Goal: Navigation & Orientation: Understand site structure

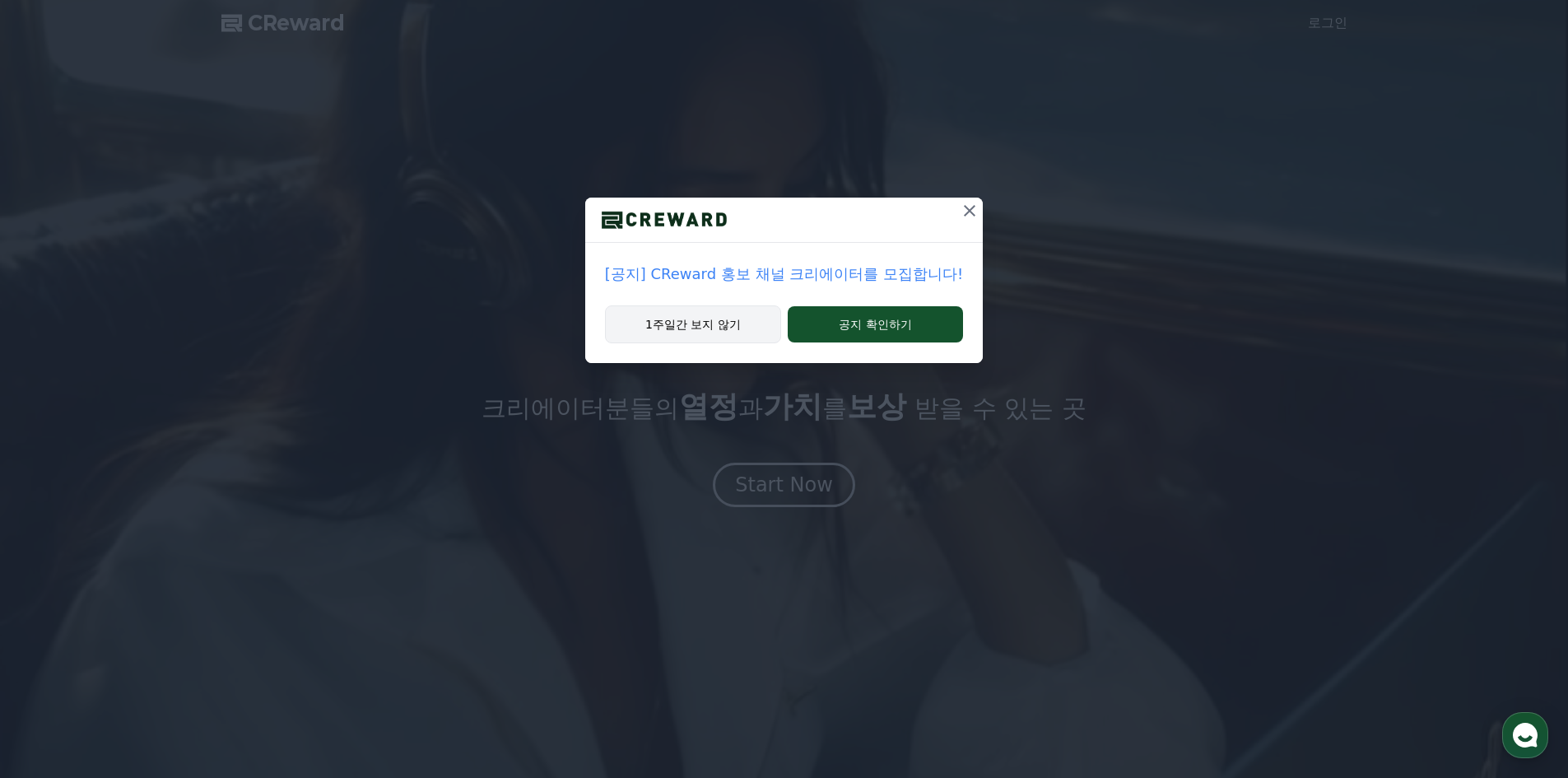
click at [749, 332] on button "1주일간 보지 않기" at bounding box center [693, 324] width 176 height 38
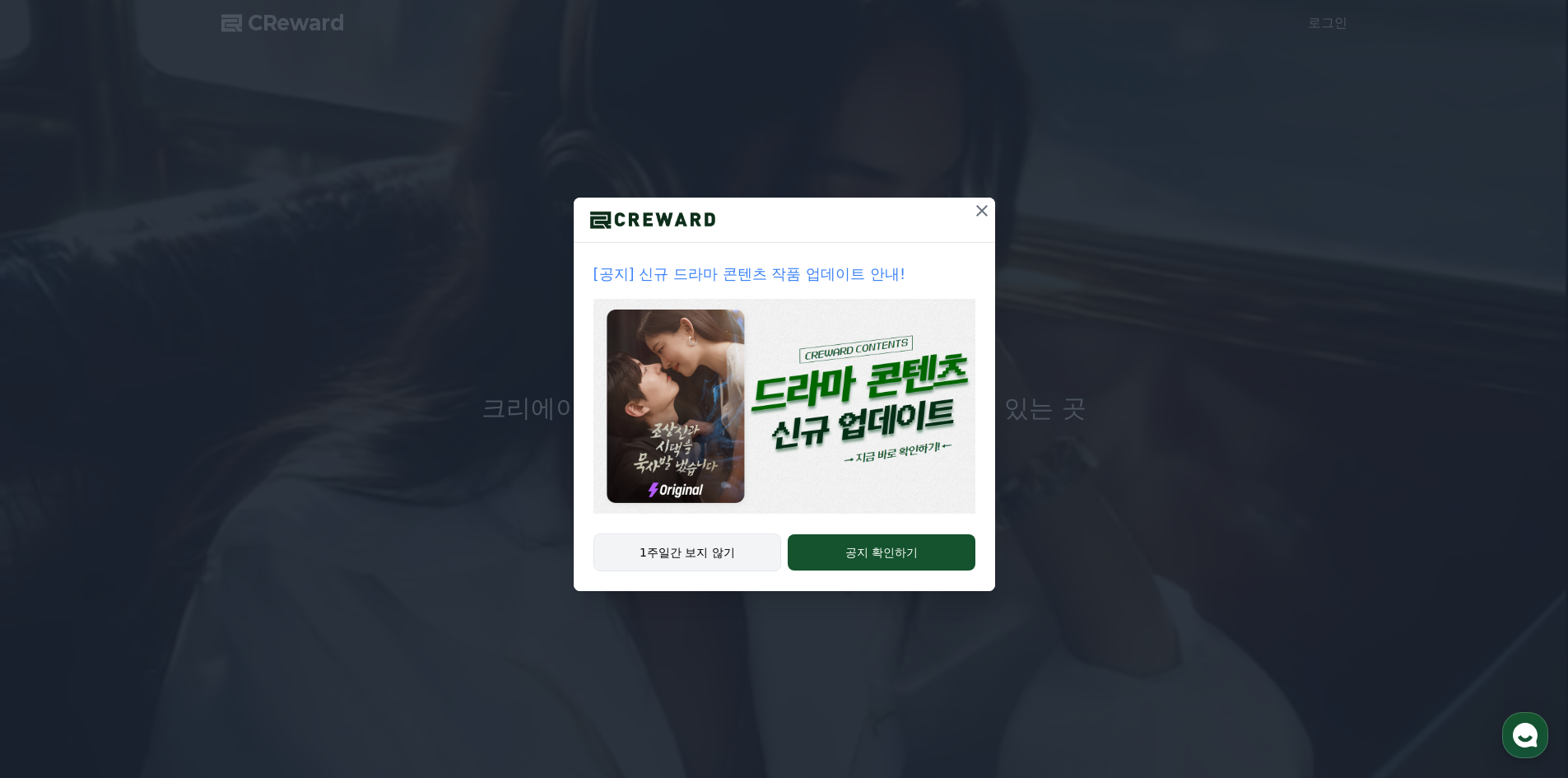
click at [706, 548] on button "1주일간 보지 않기" at bounding box center [688, 552] width 189 height 38
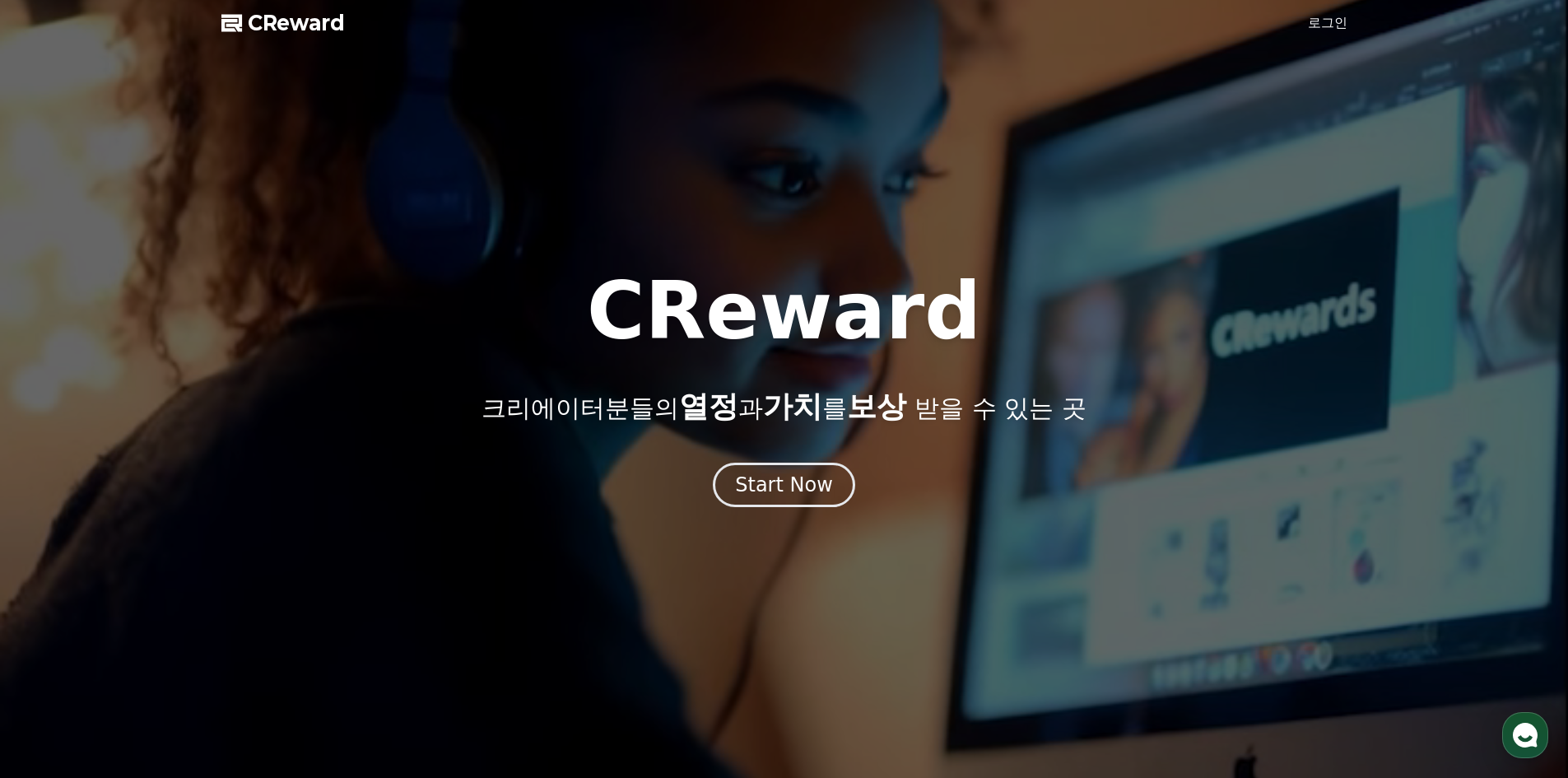
click at [1333, 18] on link "로그인" at bounding box center [1328, 23] width 40 height 19
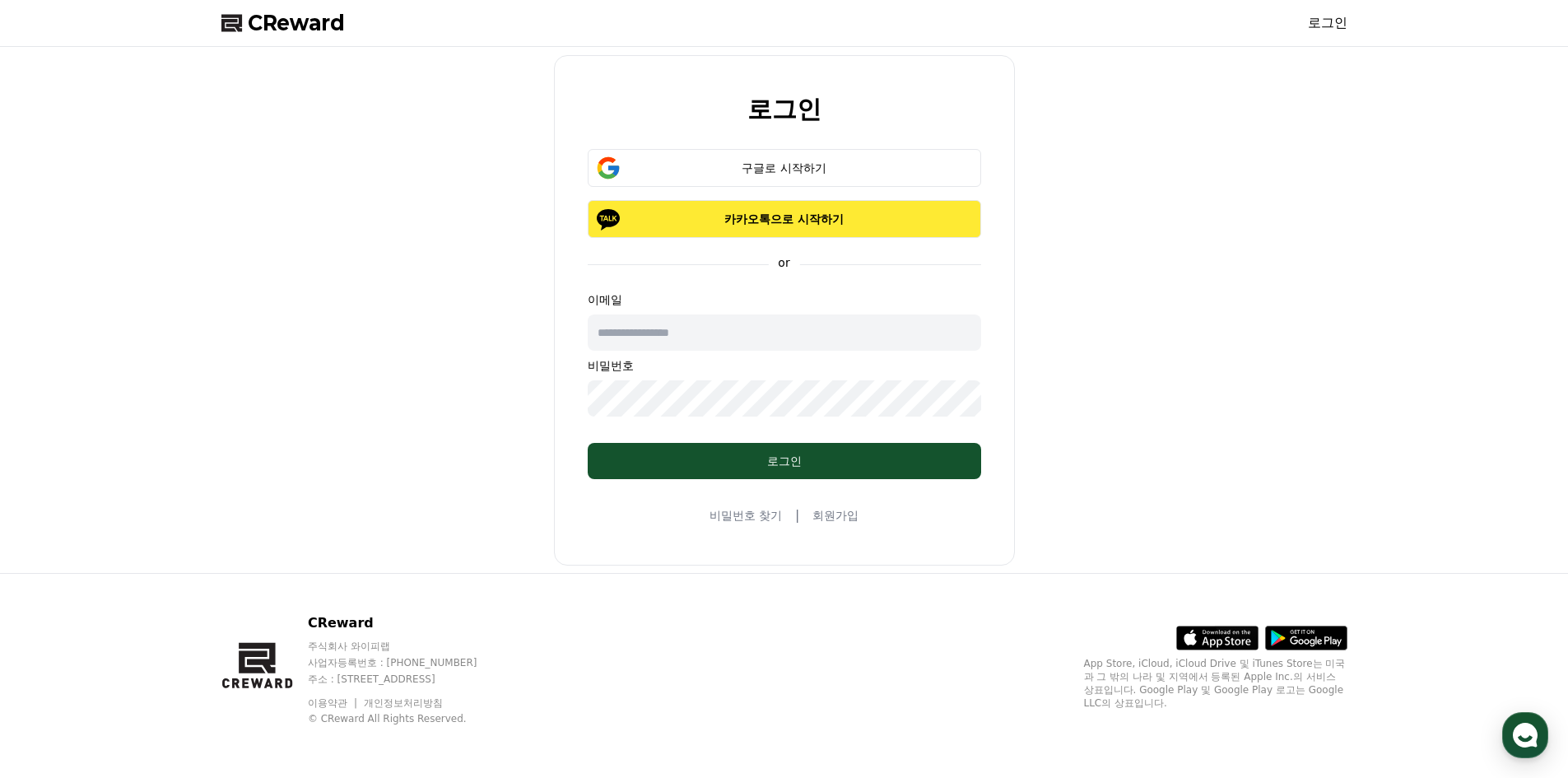
click at [824, 230] on button "카카오톡으로 시작하기" at bounding box center [784, 219] width 394 height 38
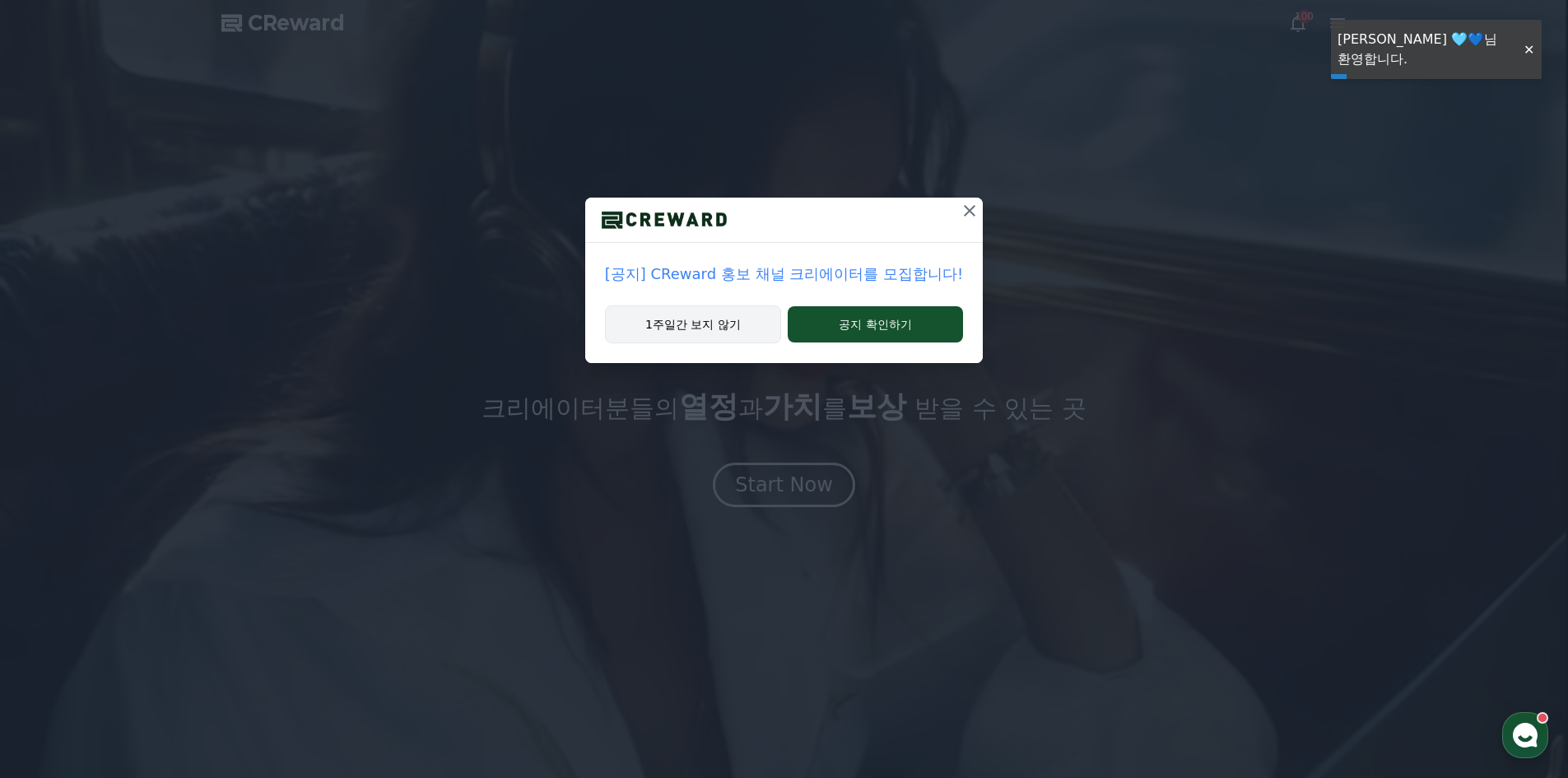
click at [717, 334] on button "1주일간 보지 않기" at bounding box center [693, 324] width 176 height 38
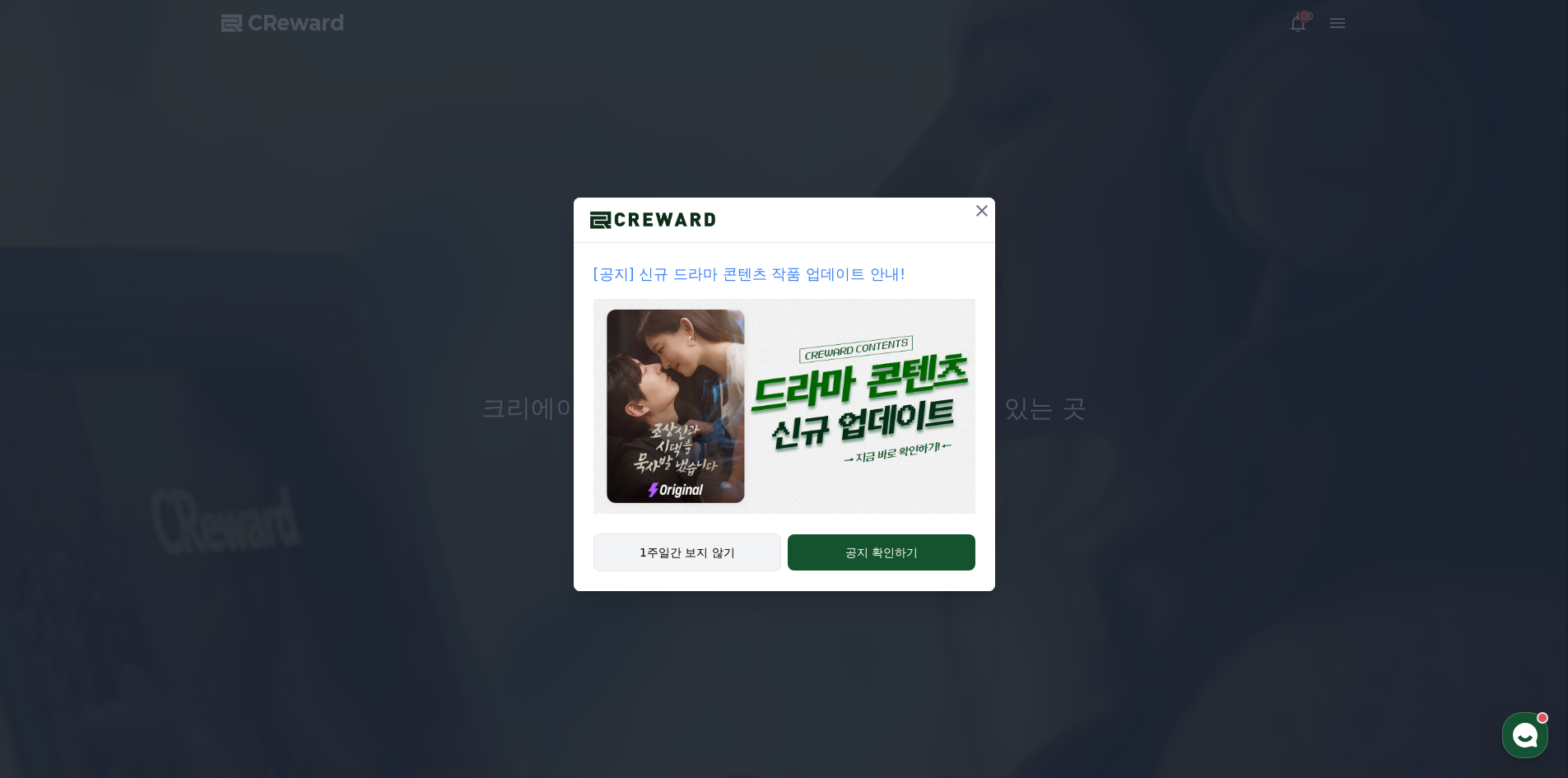
click at [698, 559] on button "1주일간 보지 않기" at bounding box center [688, 552] width 189 height 38
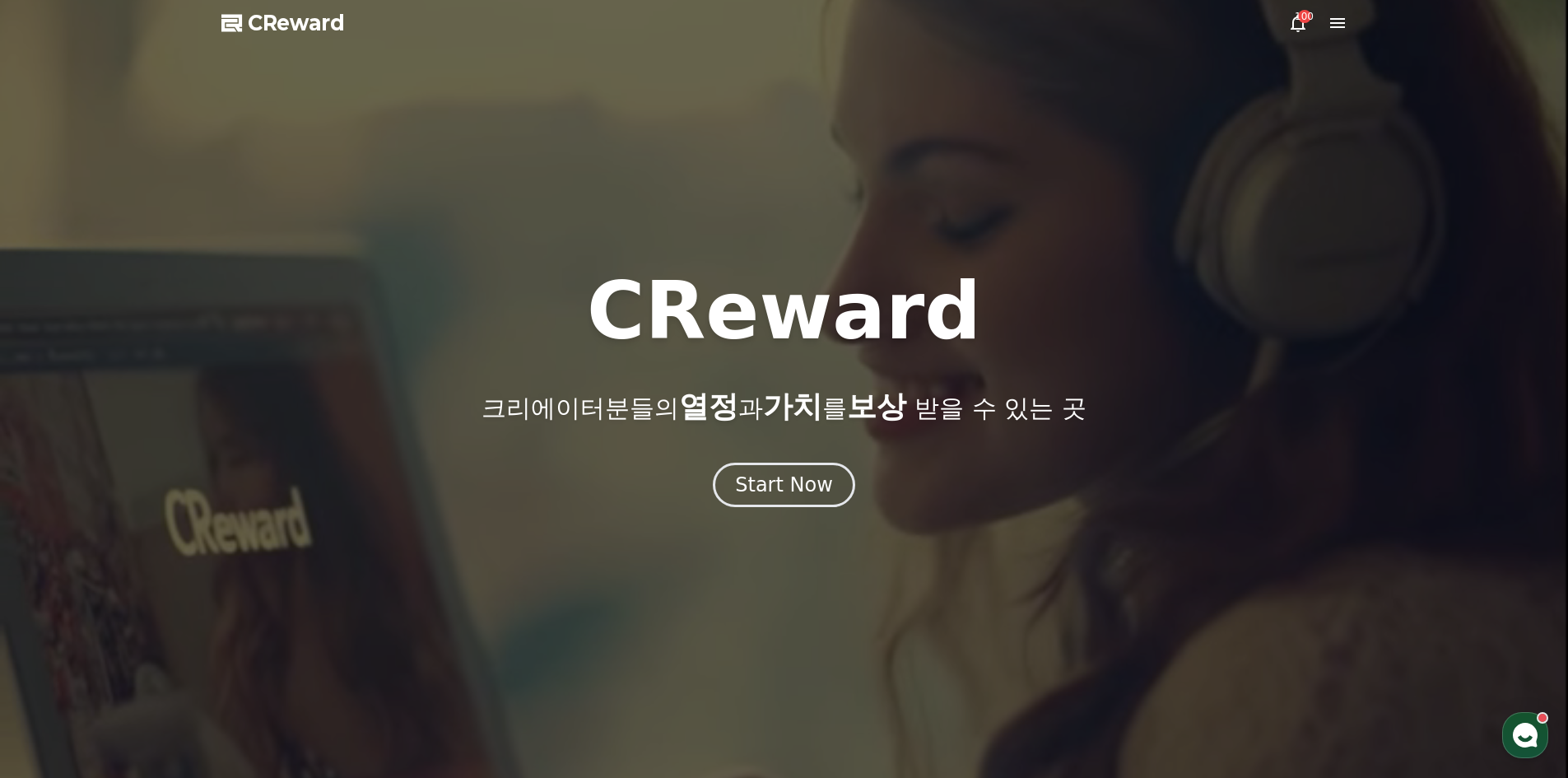
click at [1303, 26] on icon at bounding box center [1298, 24] width 15 height 18
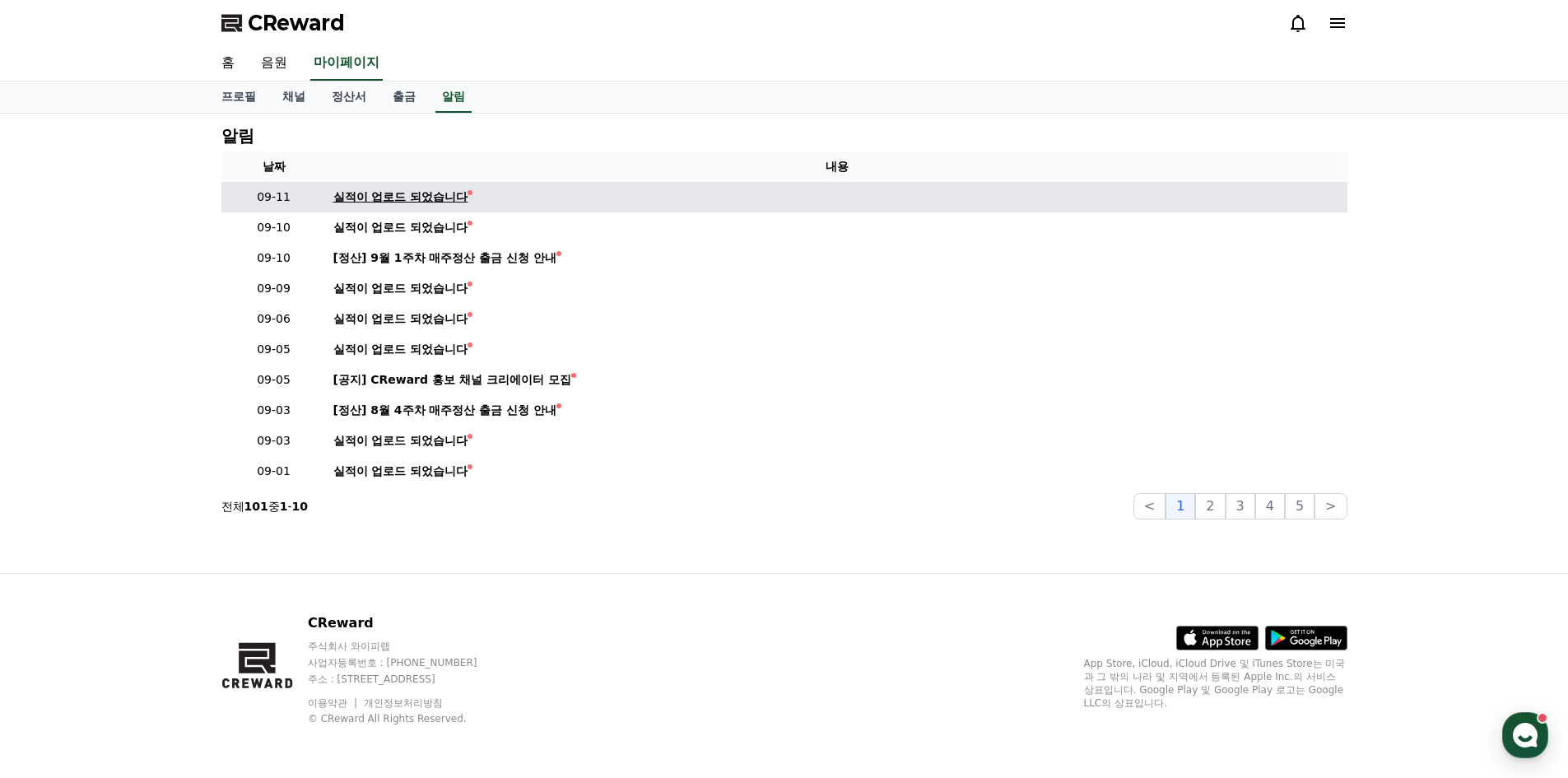
click at [403, 196] on div "실적이 업로드 되었습니다" at bounding box center [401, 197] width 135 height 18
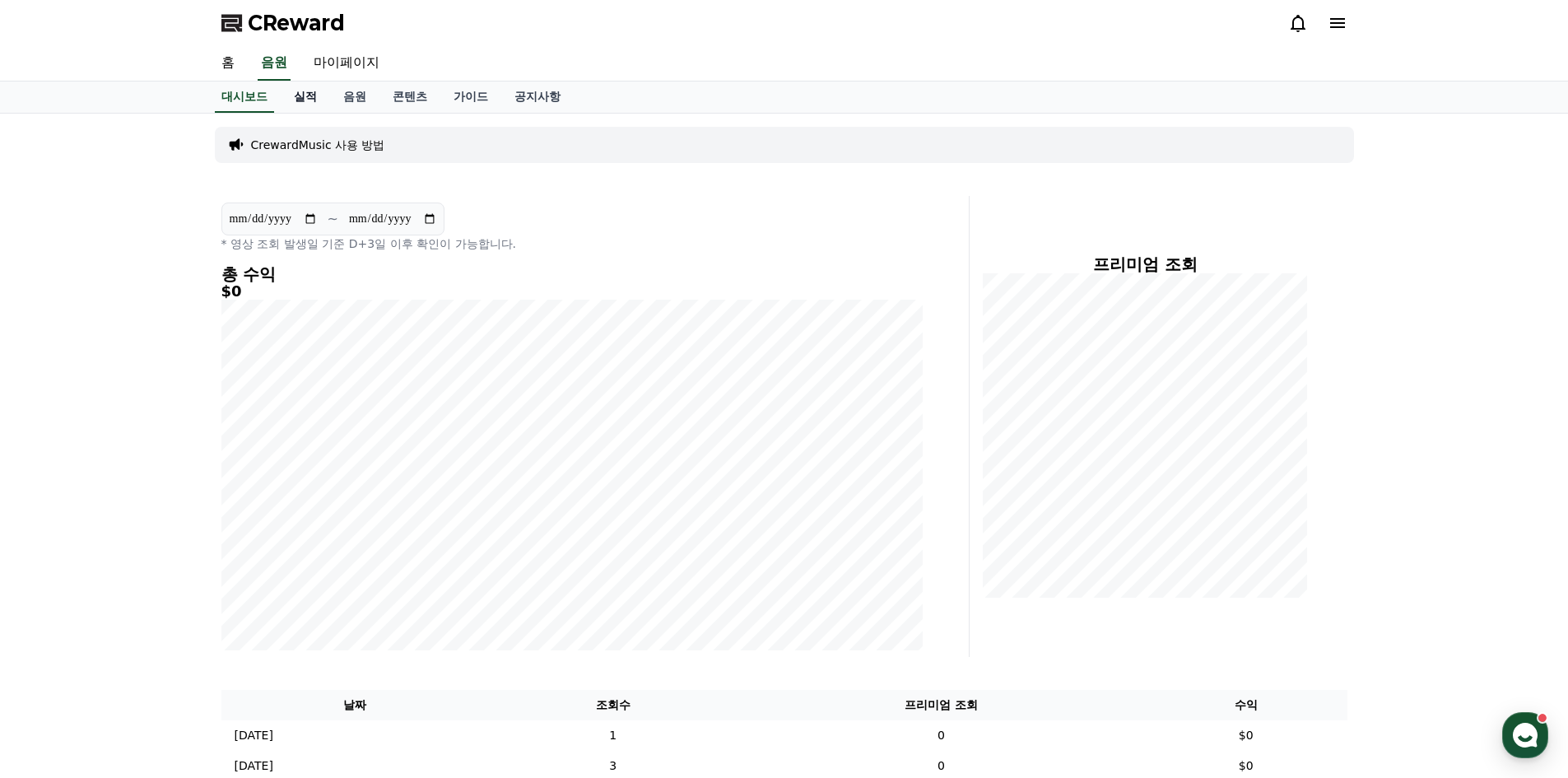
click at [317, 91] on link "실적" at bounding box center [306, 98] width 49 height 32
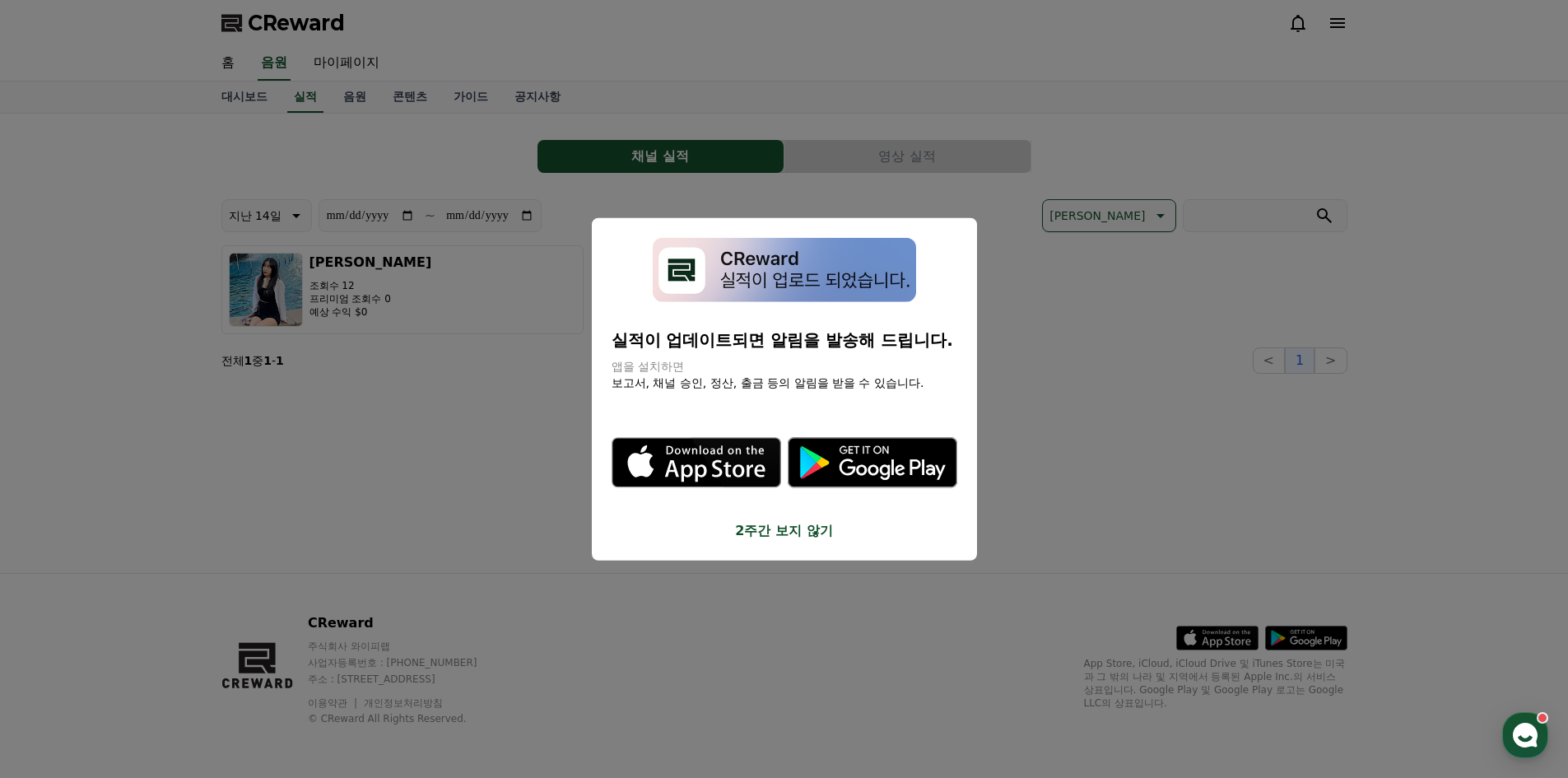
click at [796, 535] on button "2주간 보지 않기" at bounding box center [784, 531] width 346 height 19
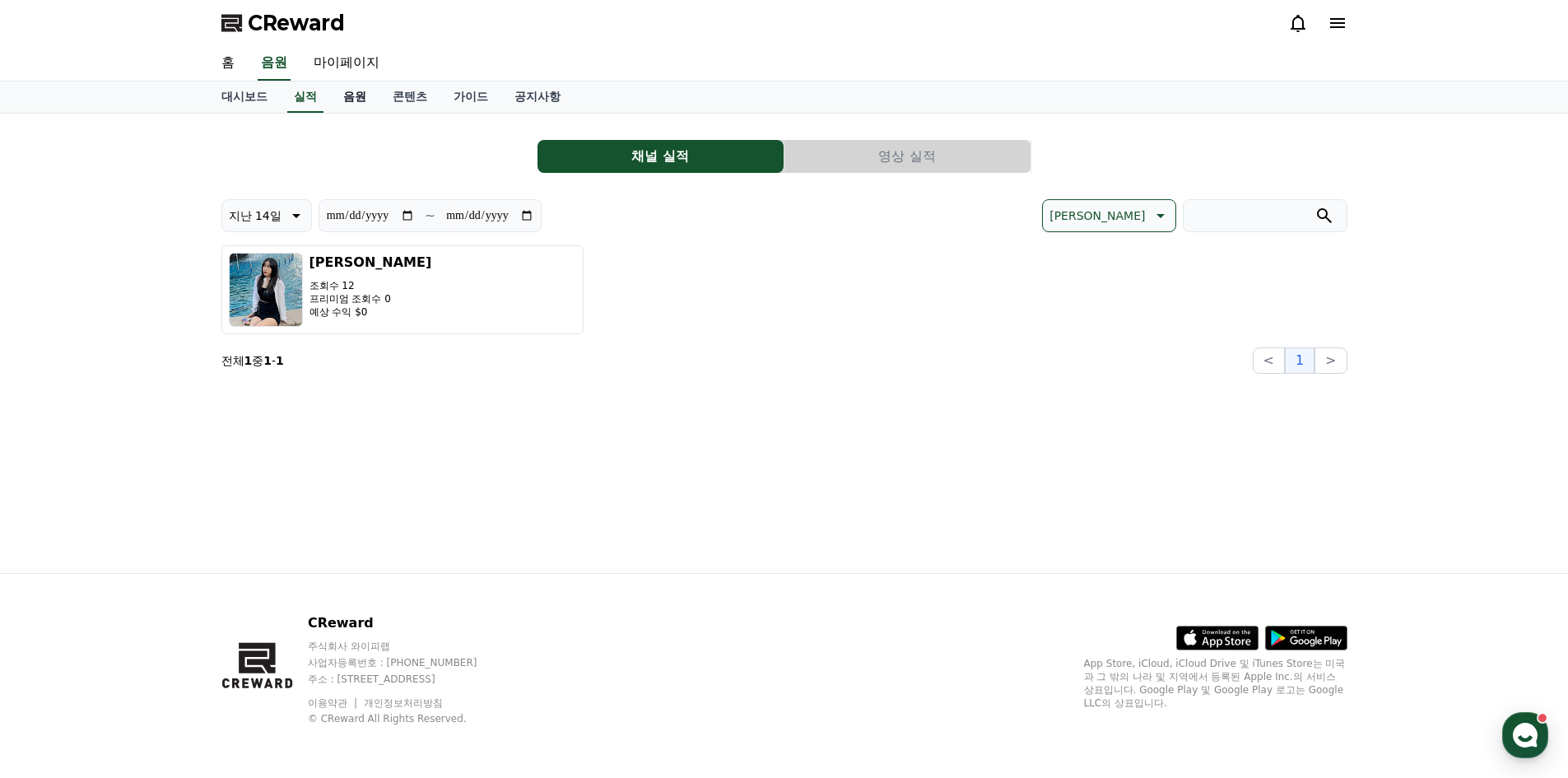
click at [356, 104] on link "음원" at bounding box center [355, 98] width 49 height 32
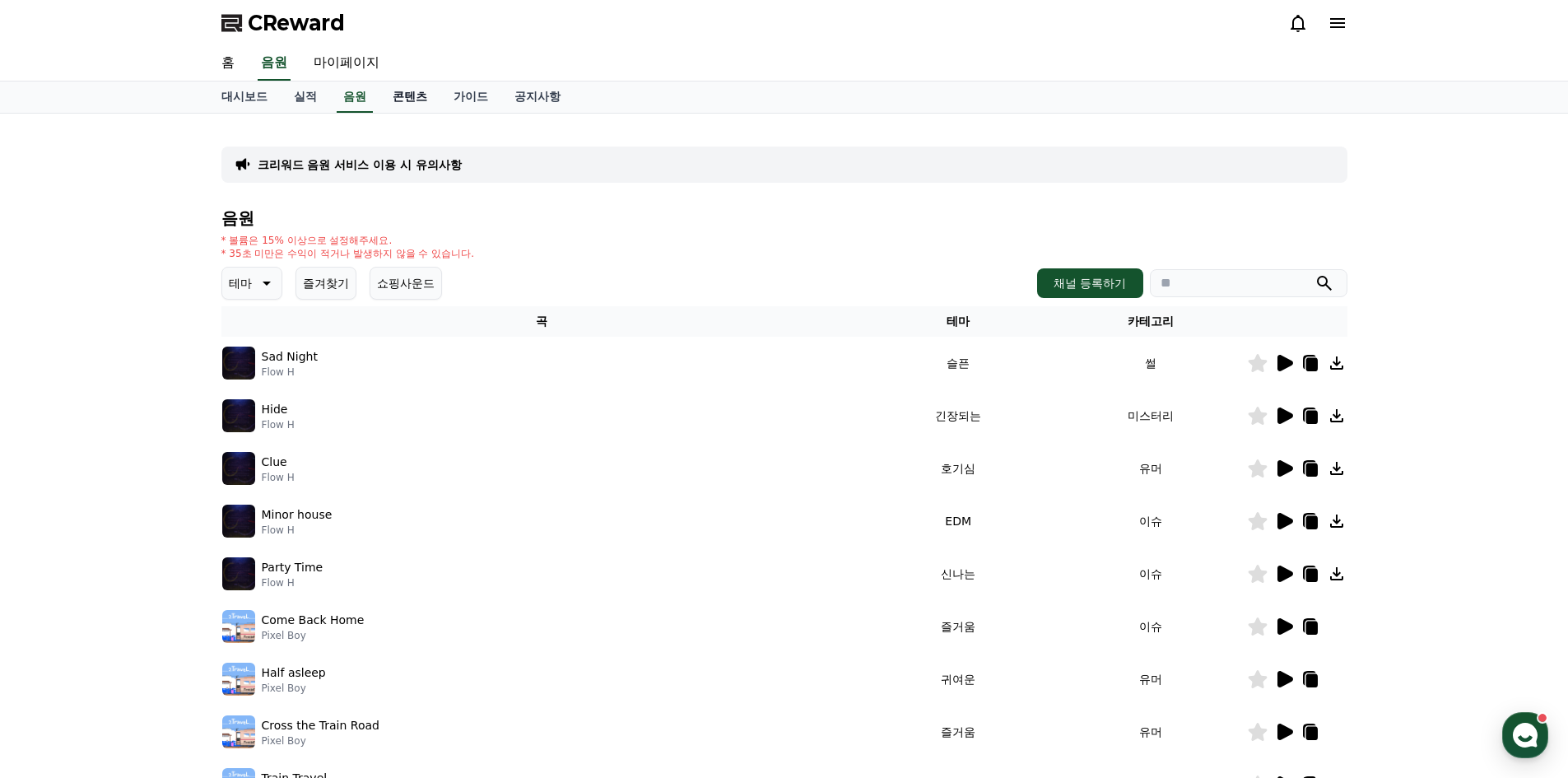
click at [403, 94] on link "콘텐츠" at bounding box center [410, 98] width 61 height 32
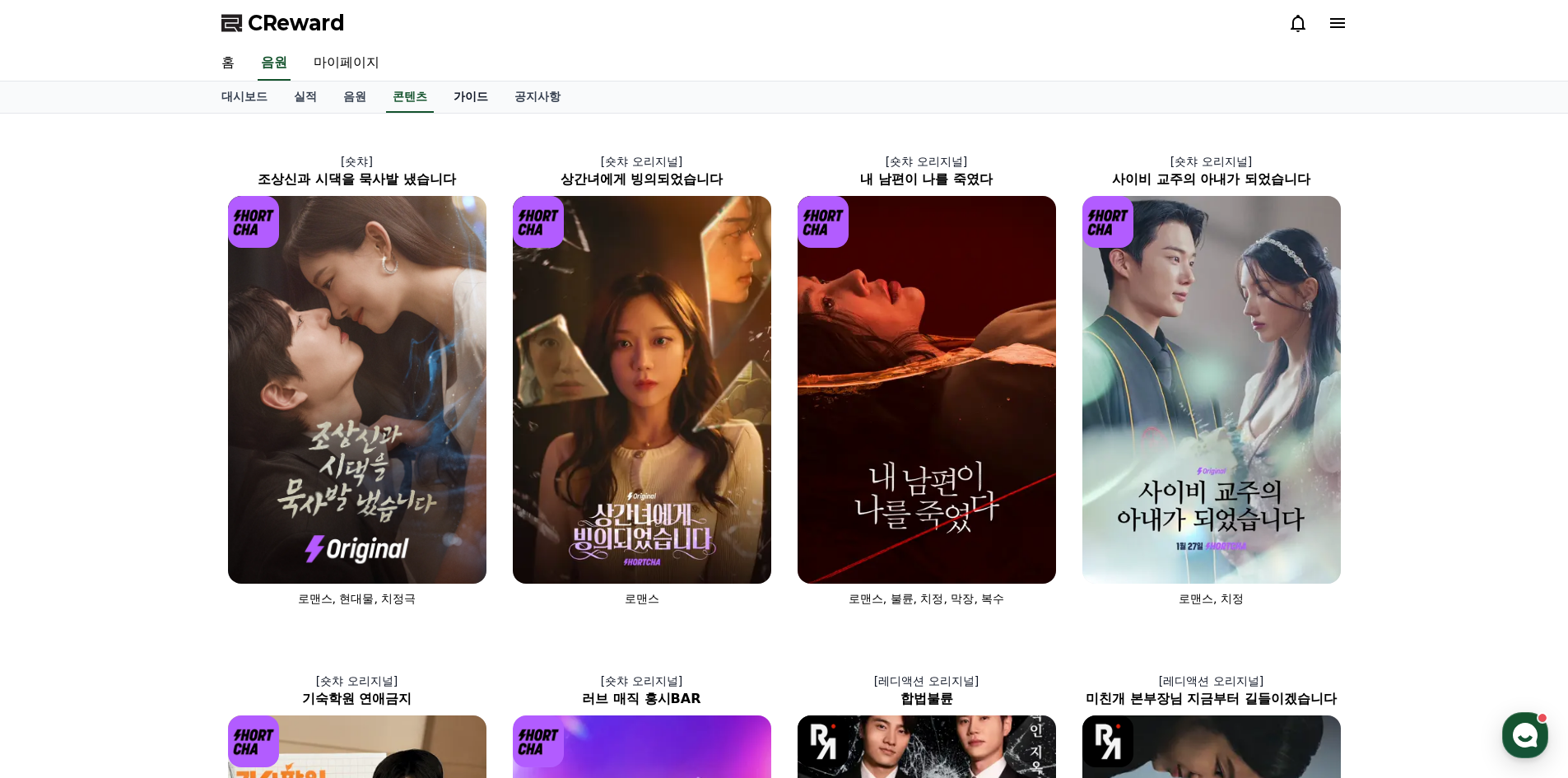
click at [455, 94] on link "가이드" at bounding box center [470, 98] width 61 height 32
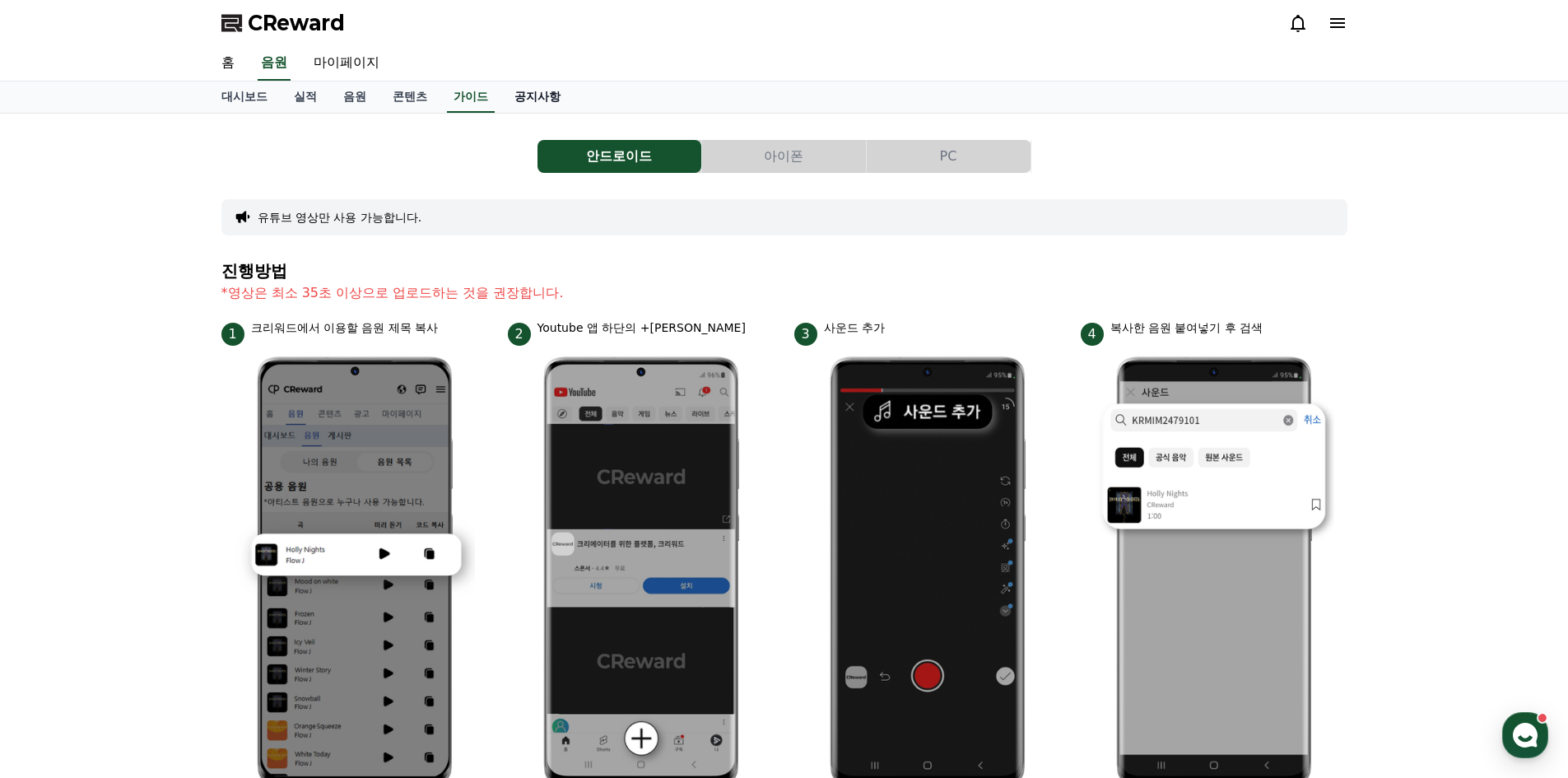
click at [532, 92] on link "공지사항" at bounding box center [537, 98] width 72 height 32
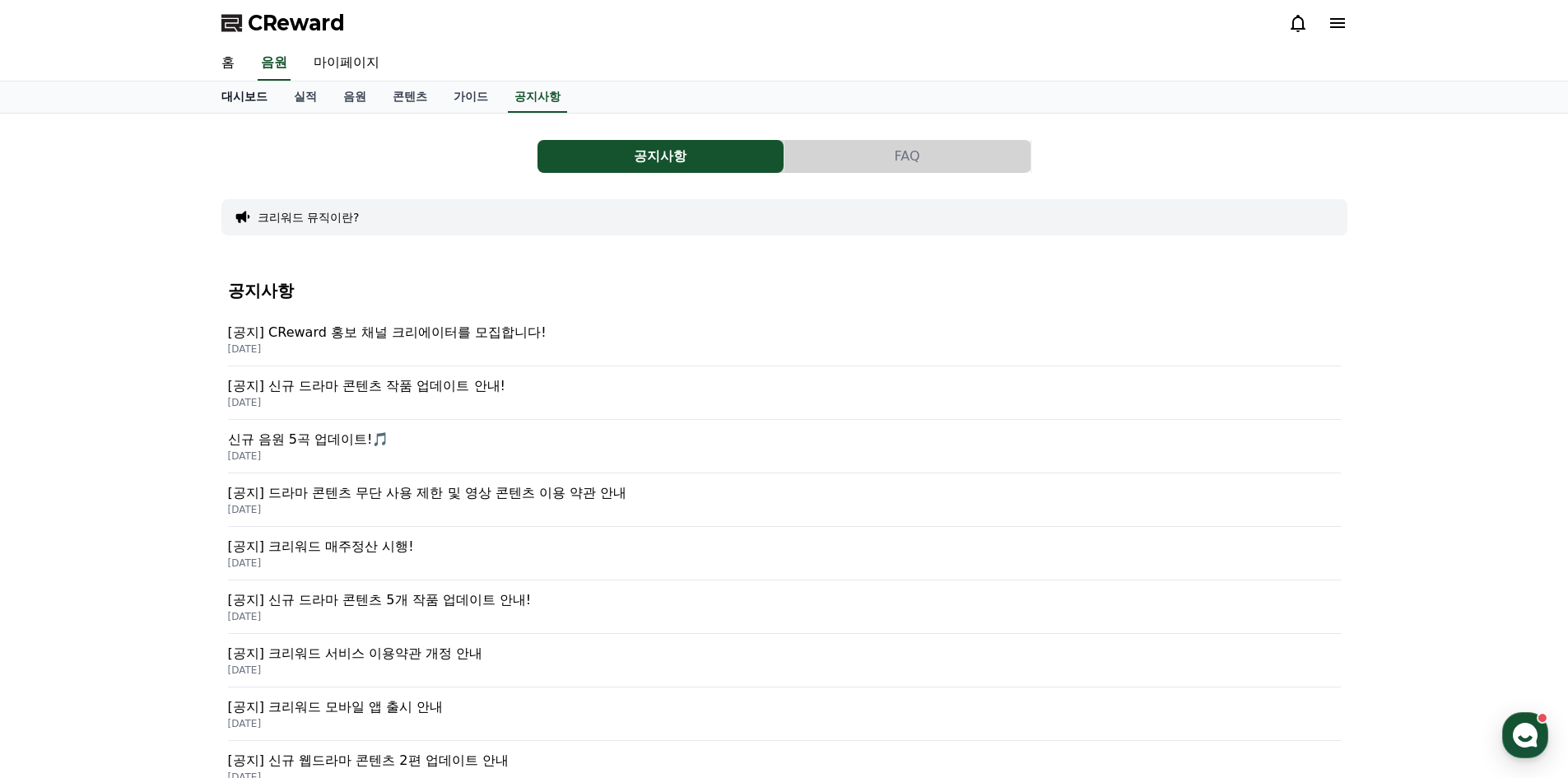
click at [240, 103] on link "대시보드" at bounding box center [244, 98] width 72 height 32
